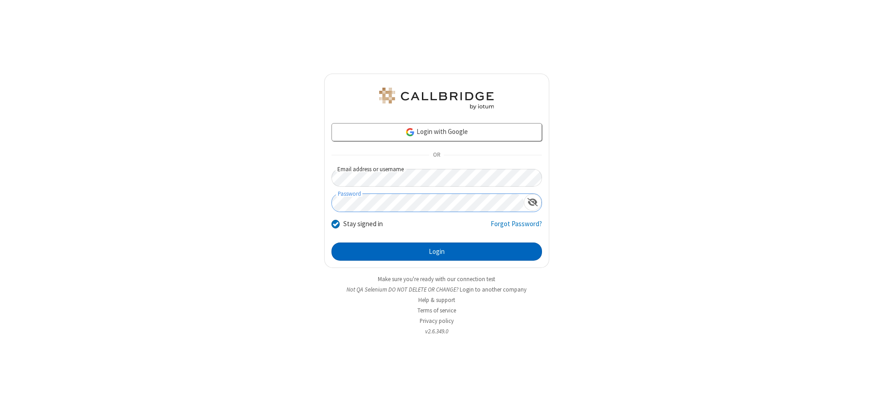
click at [436, 252] on button "Login" at bounding box center [436, 252] width 210 height 18
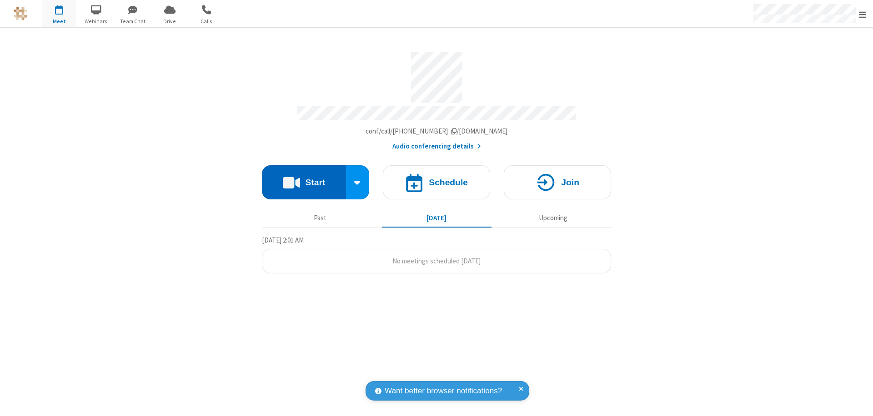
click at [304, 178] on button "Start" at bounding box center [304, 182] width 84 height 34
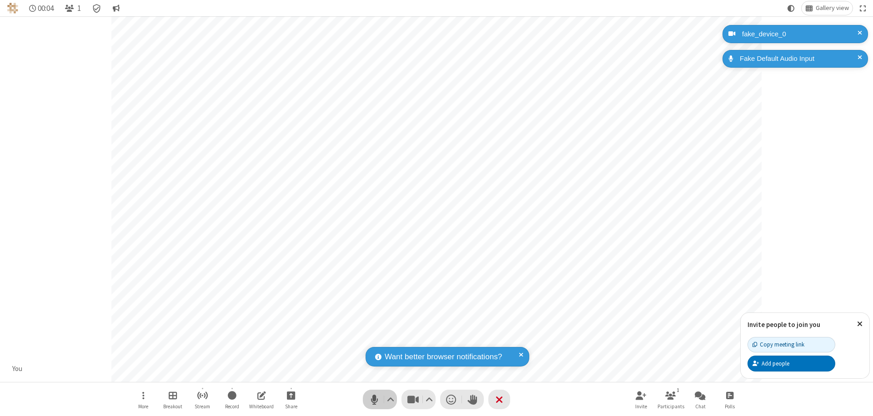
click at [374, 400] on span "Mute (⌘+Shift+A)" at bounding box center [374, 399] width 14 height 13
click at [374, 400] on span "Unmute (⌘+Shift+A)" at bounding box center [374, 399] width 14 height 13
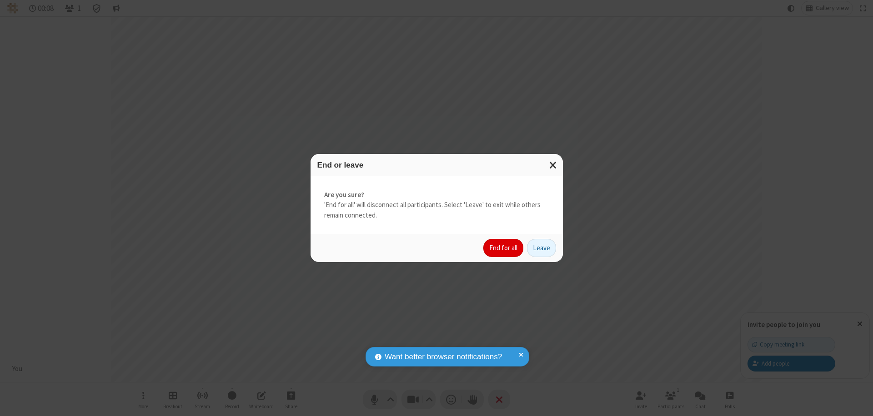
click at [504, 248] on button "End for all" at bounding box center [503, 248] width 40 height 18
